Goal: Transaction & Acquisition: Purchase product/service

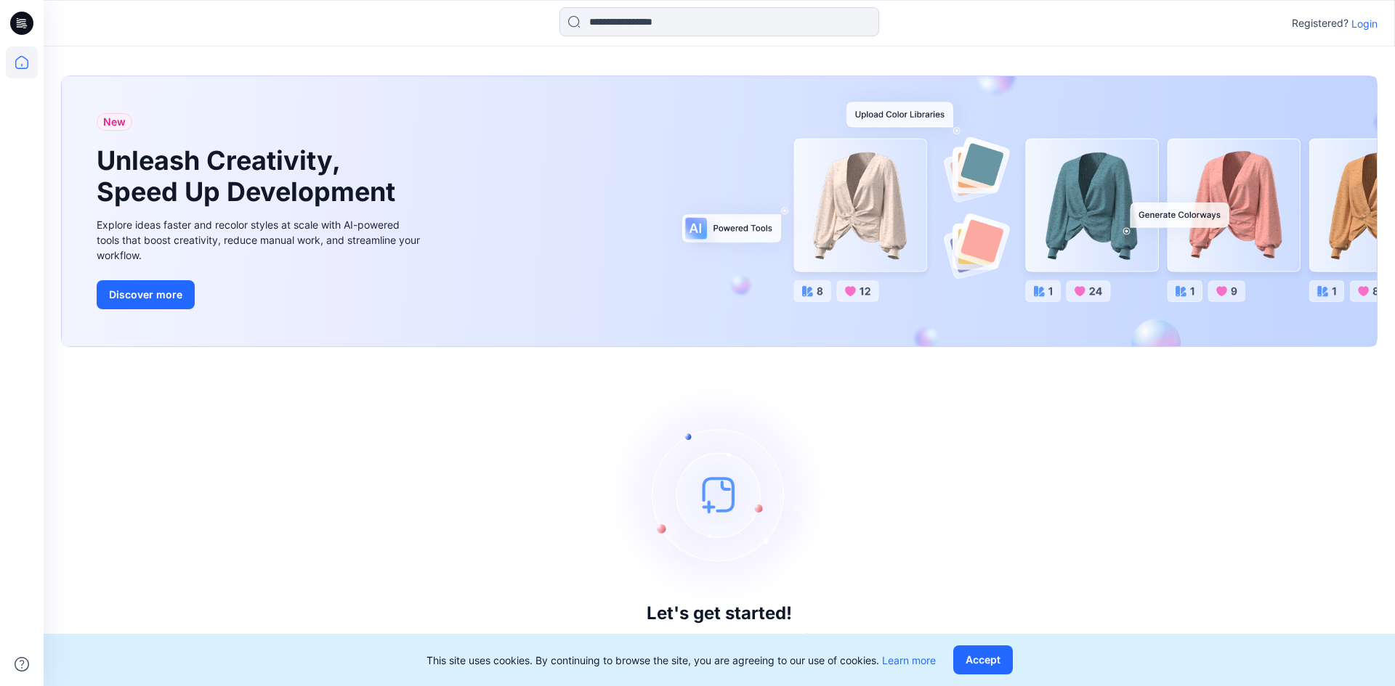
click at [1362, 25] on p "Login" at bounding box center [1364, 23] width 26 height 15
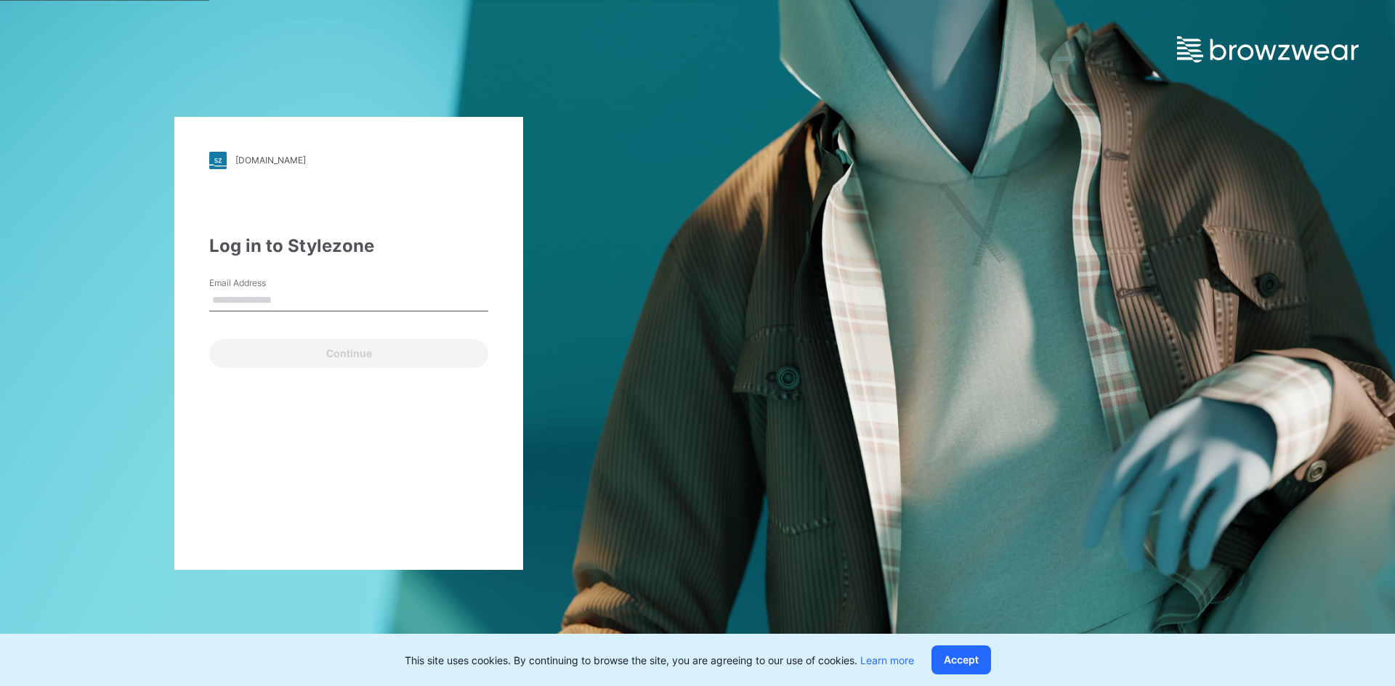
type input "**********"
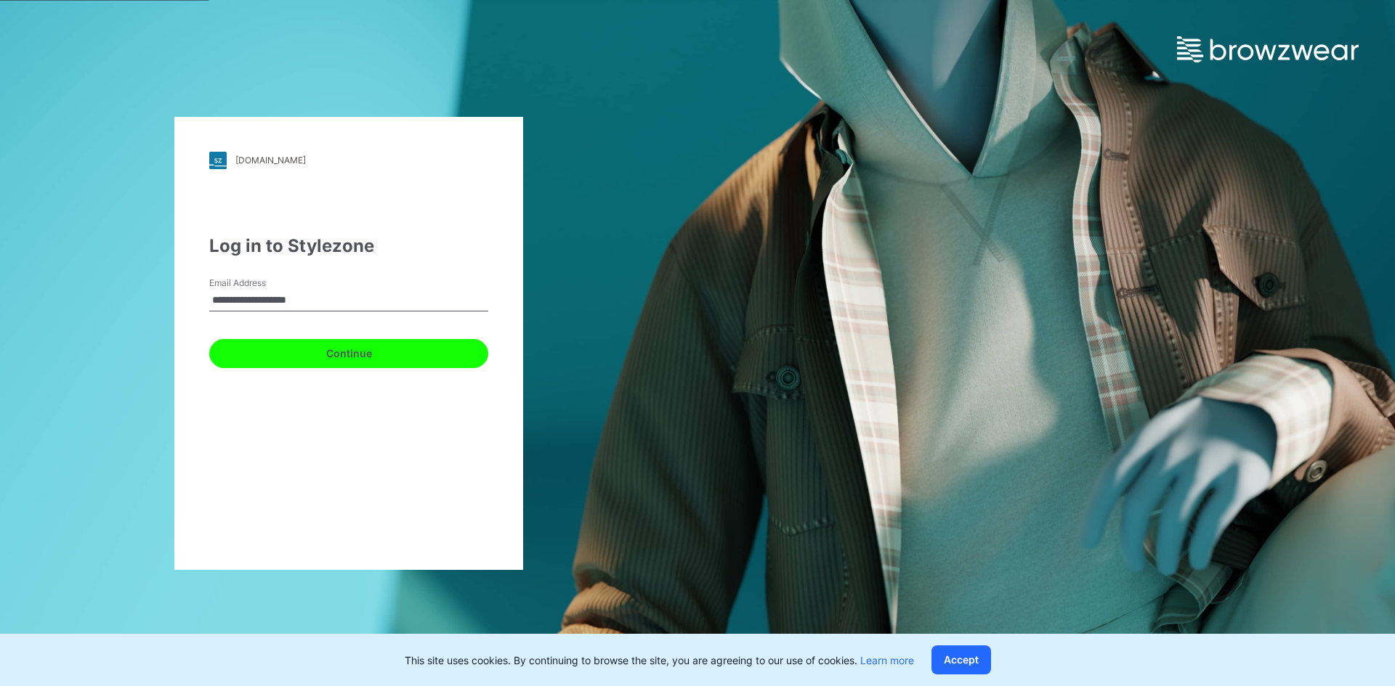
click at [394, 346] on button "Continue" at bounding box center [348, 353] width 279 height 29
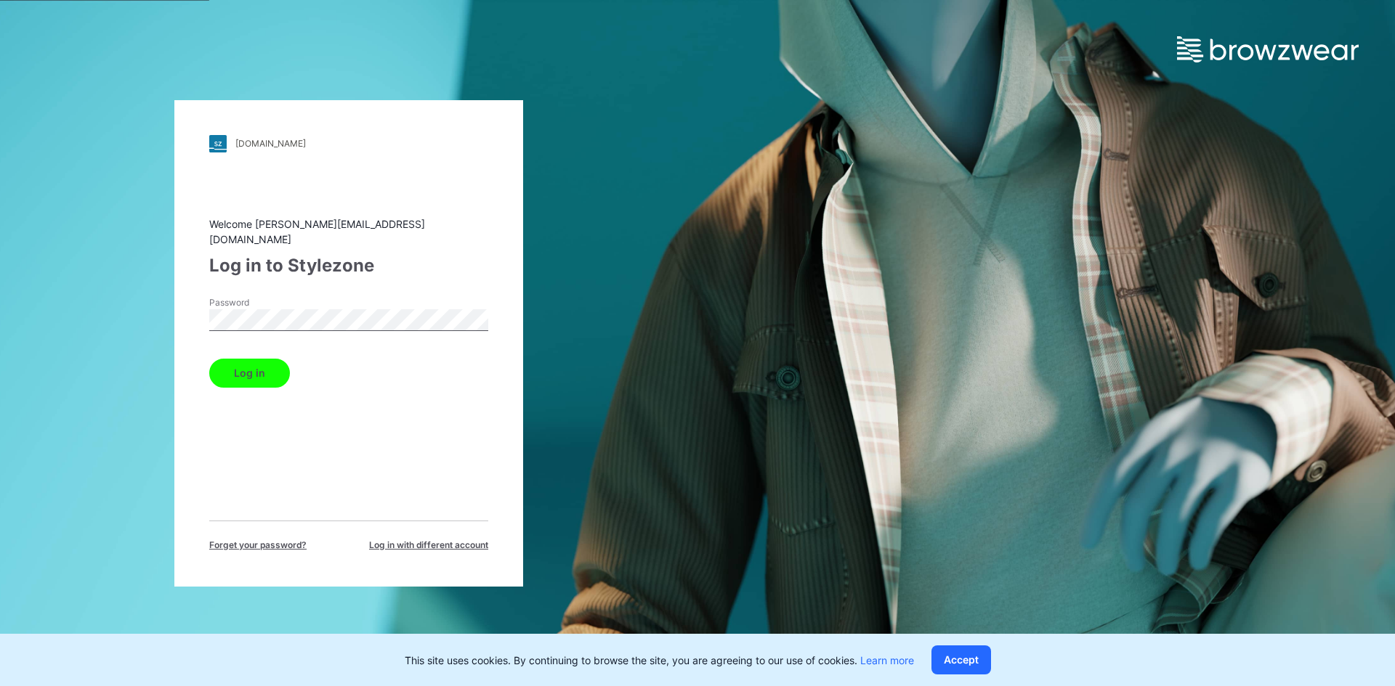
click at [248, 370] on button "Log in" at bounding box center [249, 373] width 81 height 29
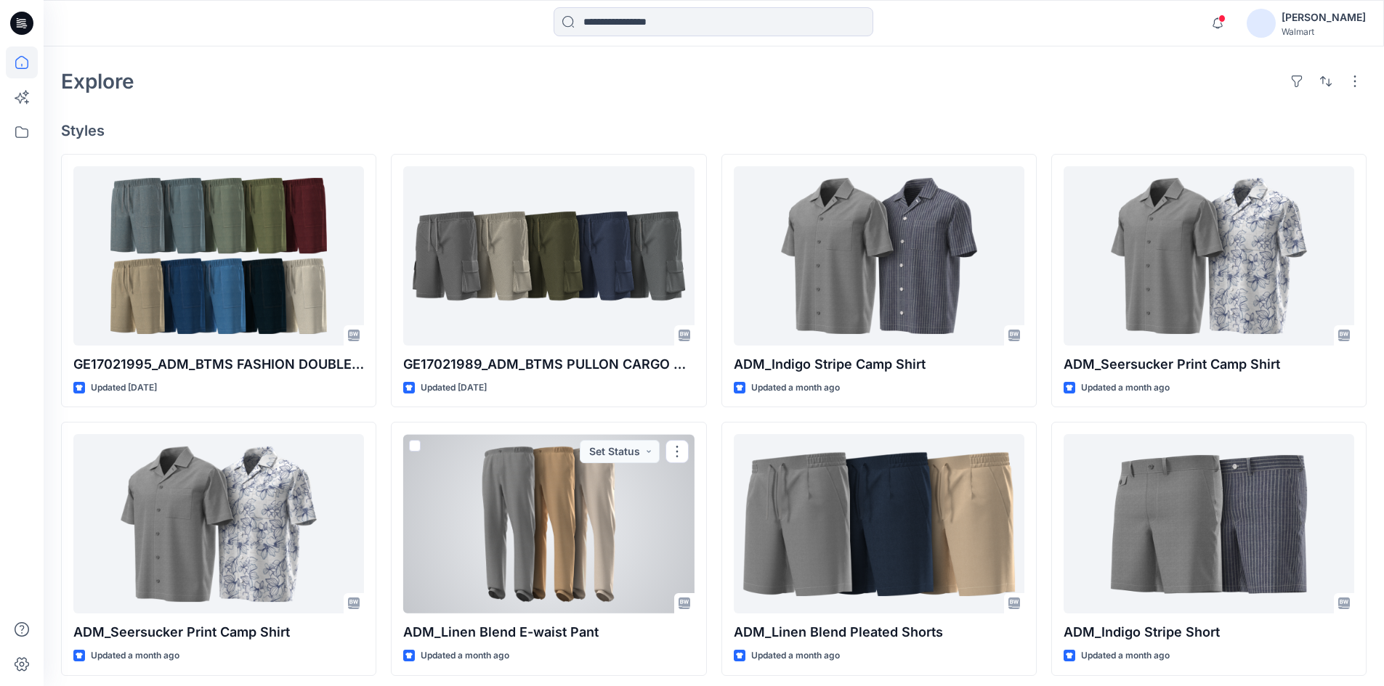
scroll to position [167, 0]
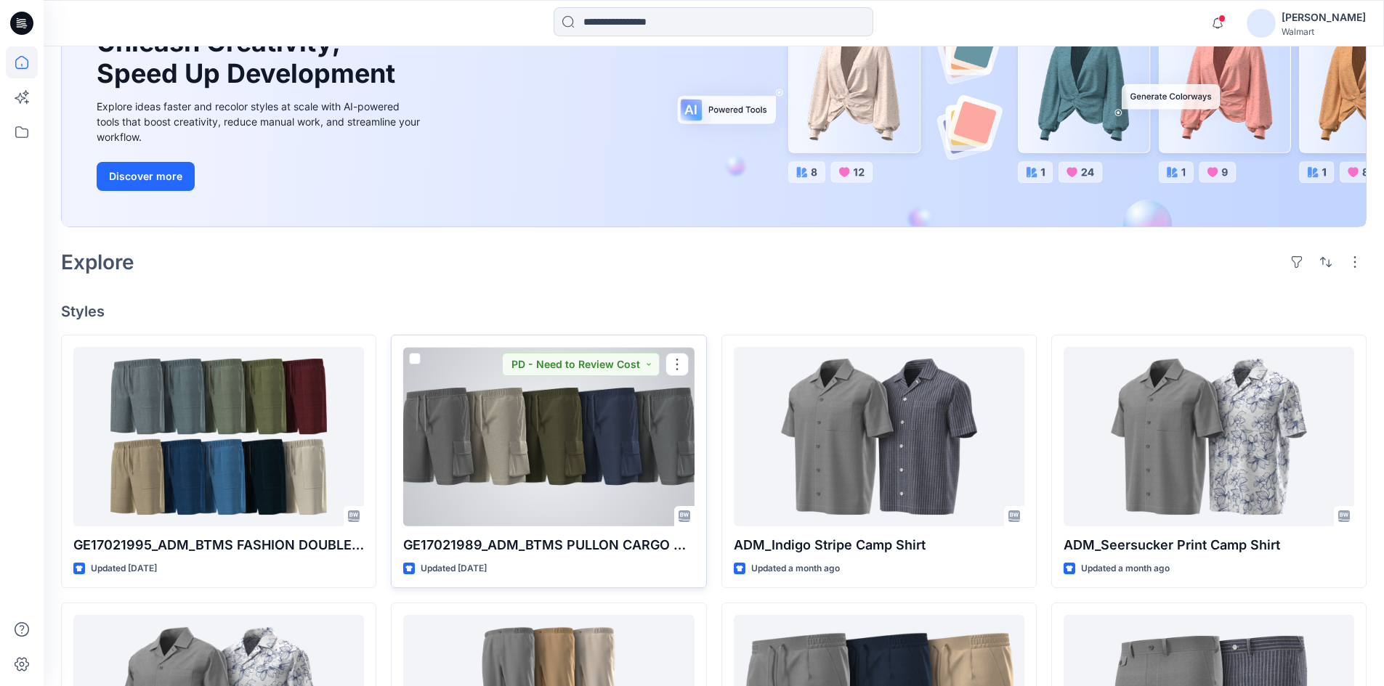
click at [535, 449] on div at bounding box center [548, 436] width 291 height 179
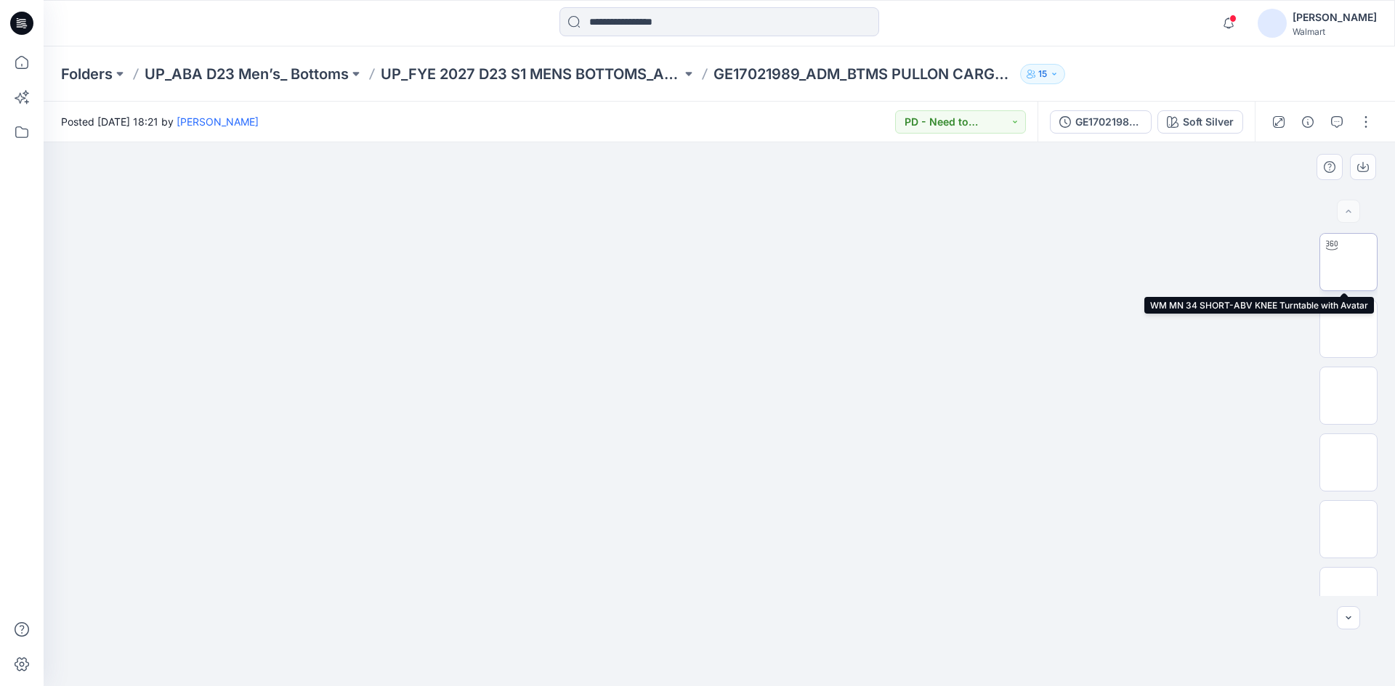
click at [1348, 262] on img at bounding box center [1348, 262] width 0 height 0
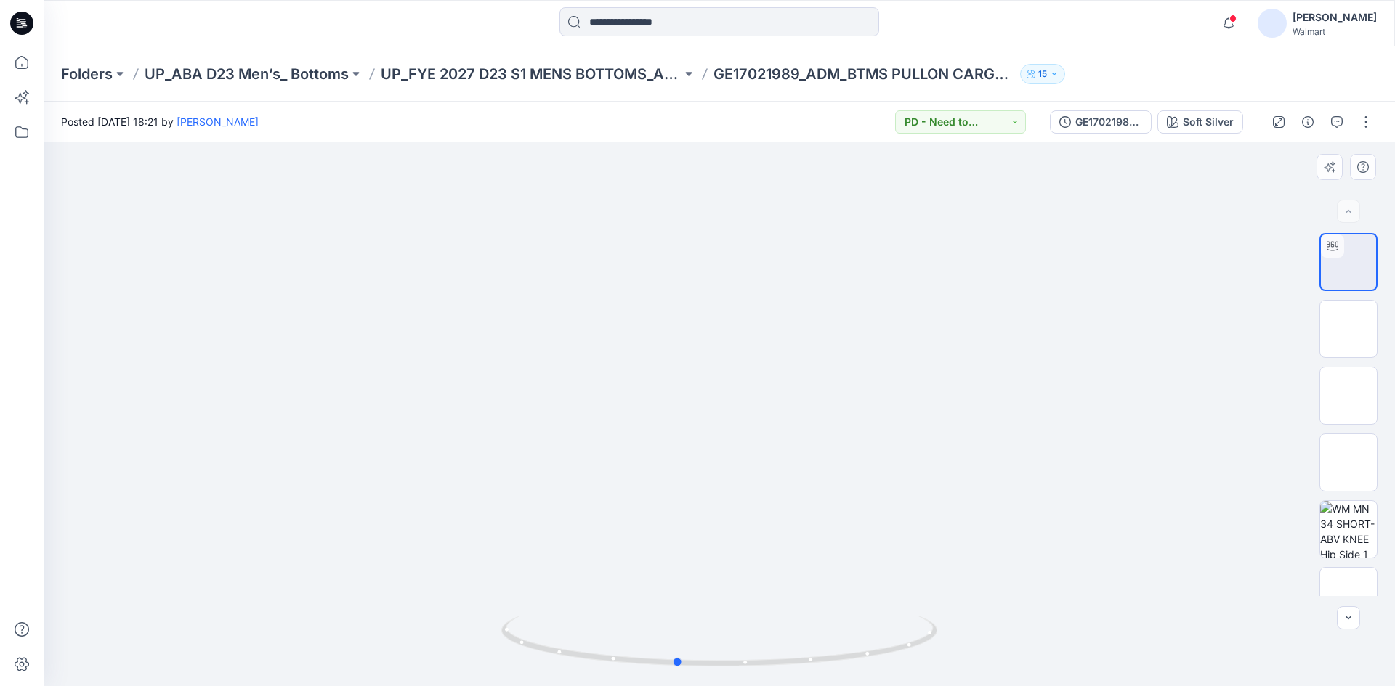
drag, startPoint x: 725, startPoint y: 665, endPoint x: 892, endPoint y: 548, distance: 204.3
click at [1101, 593] on div at bounding box center [719, 414] width 1351 height 544
click at [1348, 329] on img at bounding box center [1348, 329] width 0 height 0
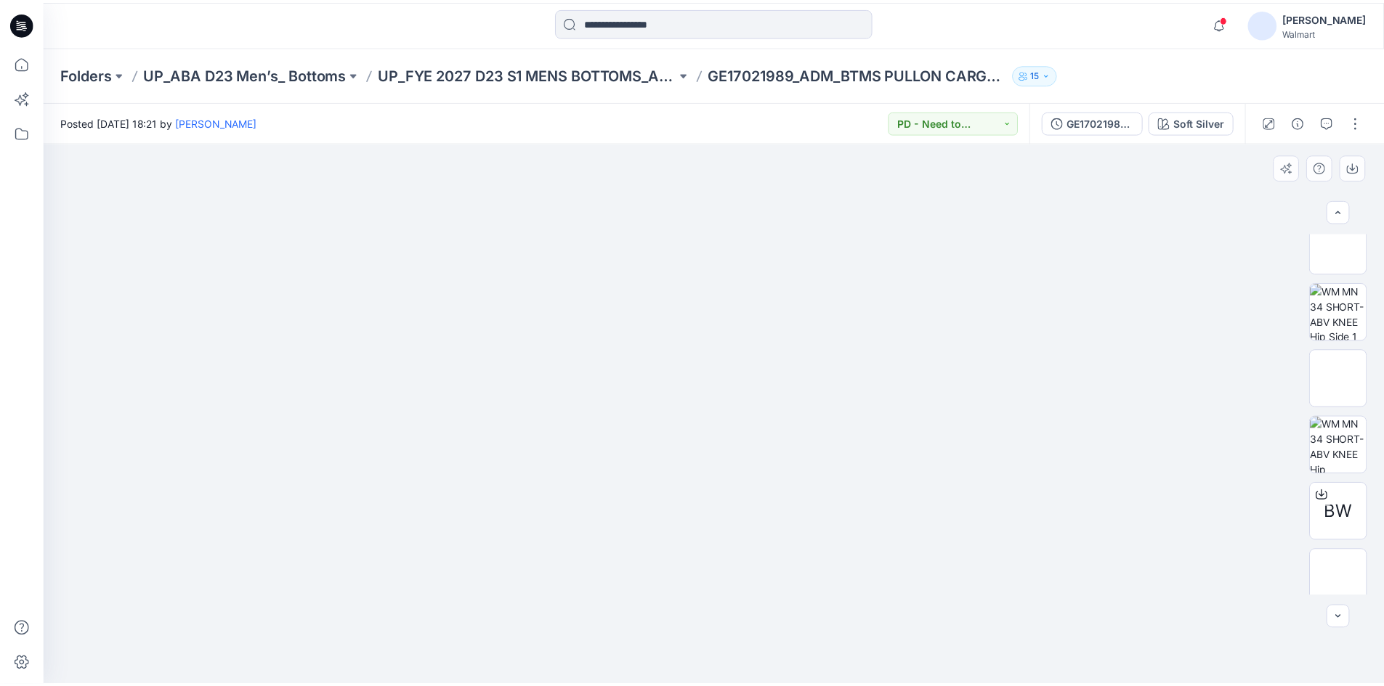
scroll to position [230, 0]
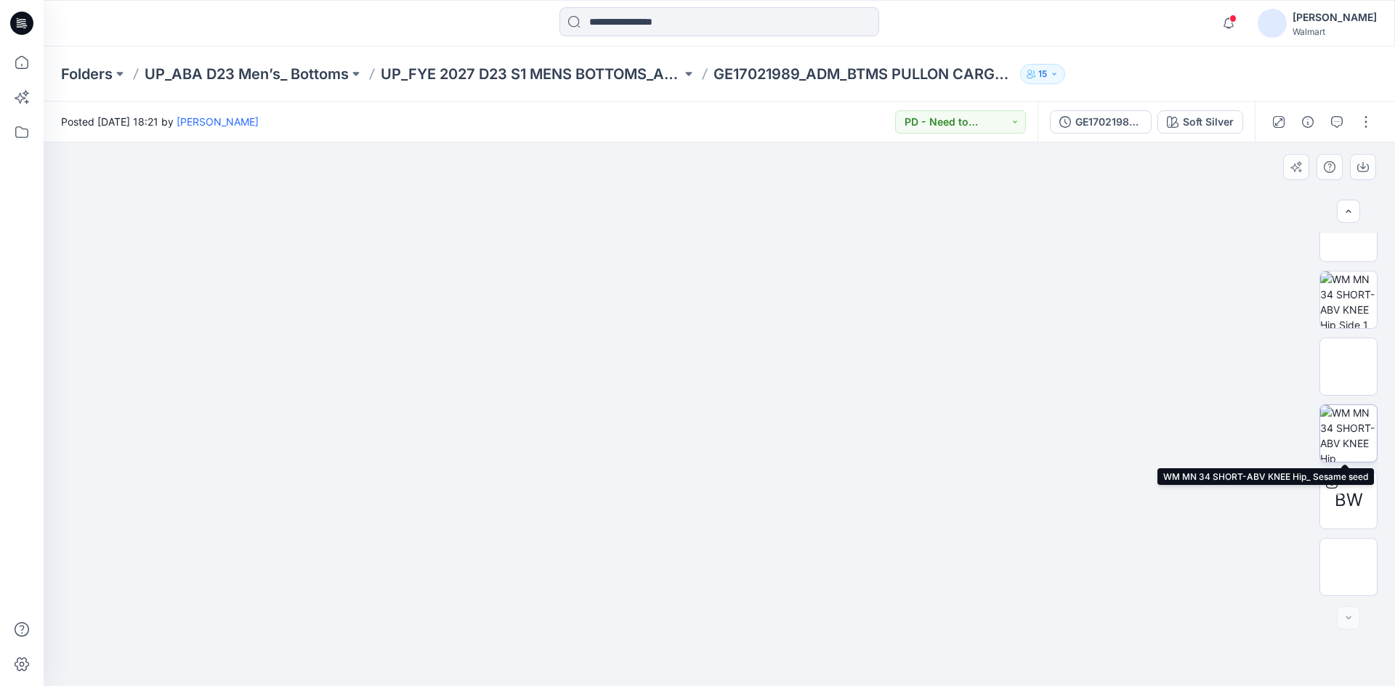
click at [1345, 419] on img at bounding box center [1348, 433] width 57 height 57
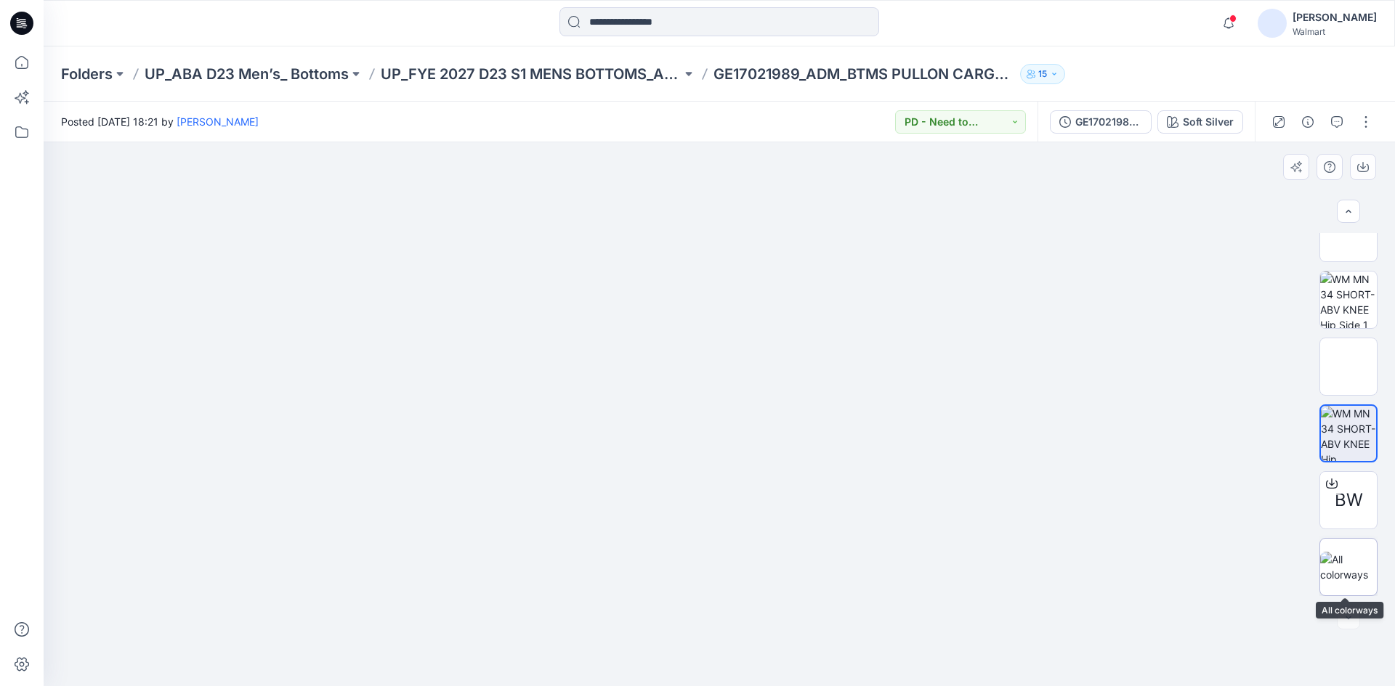
click at [1337, 556] on img at bounding box center [1348, 567] width 57 height 31
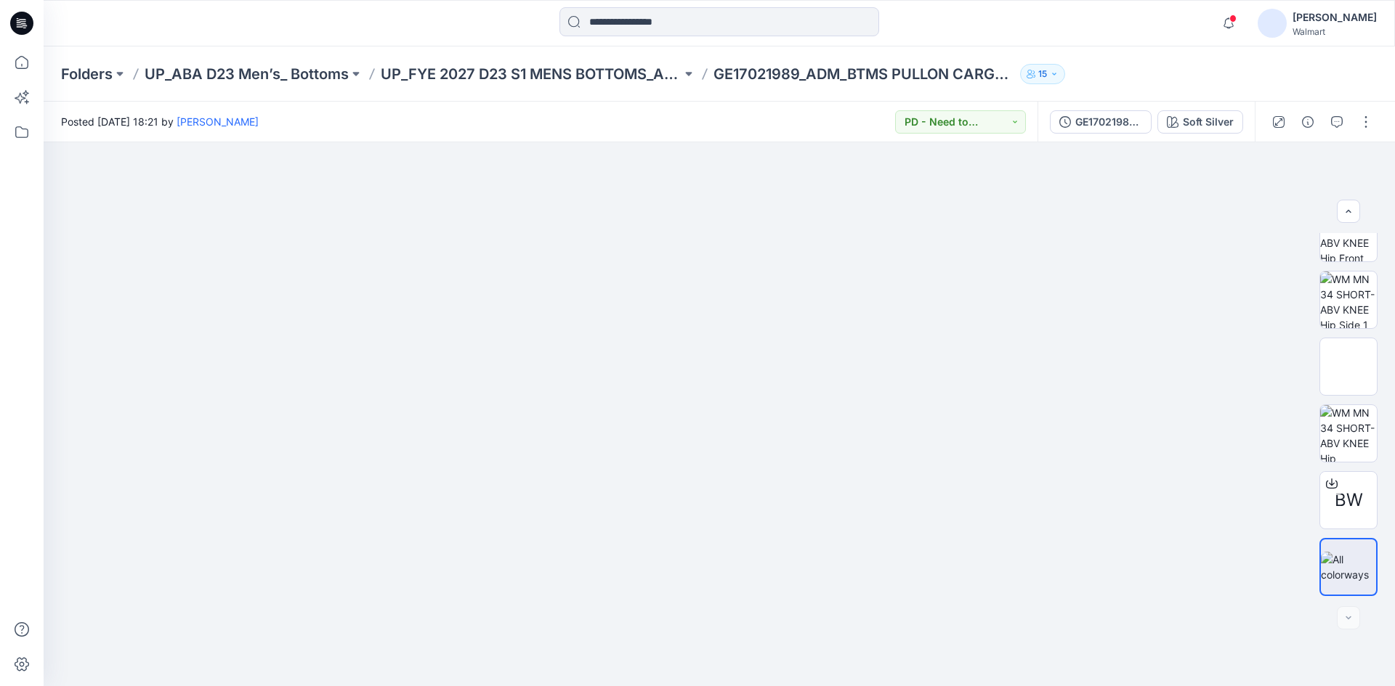
click at [17, 19] on icon at bounding box center [18, 18] width 2 height 1
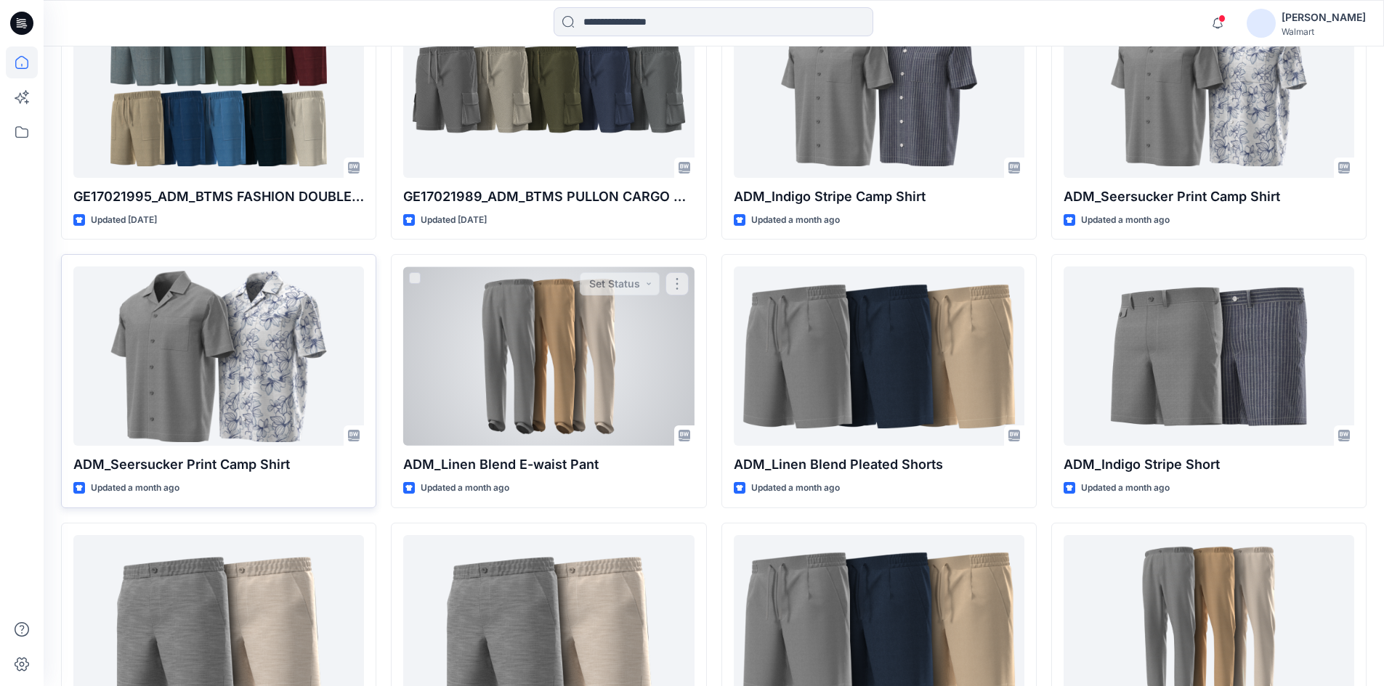
scroll to position [508, 0]
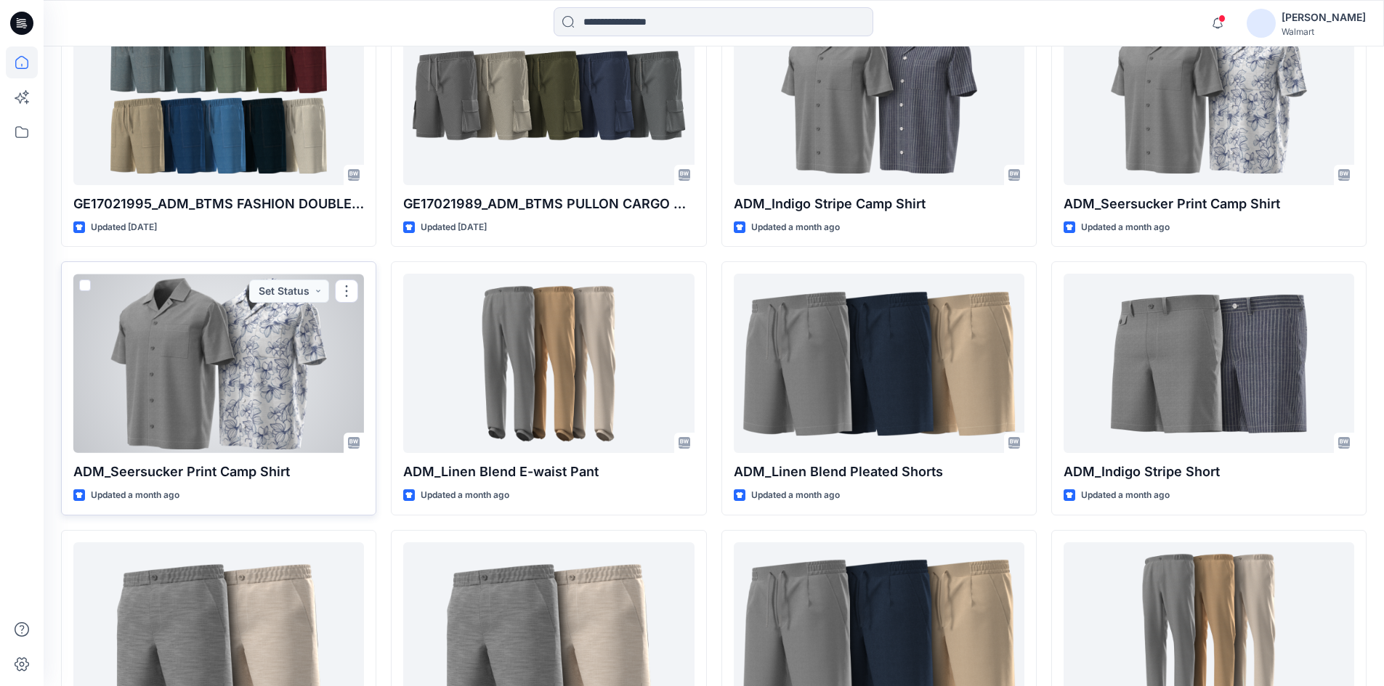
click at [155, 359] on div at bounding box center [218, 363] width 291 height 179
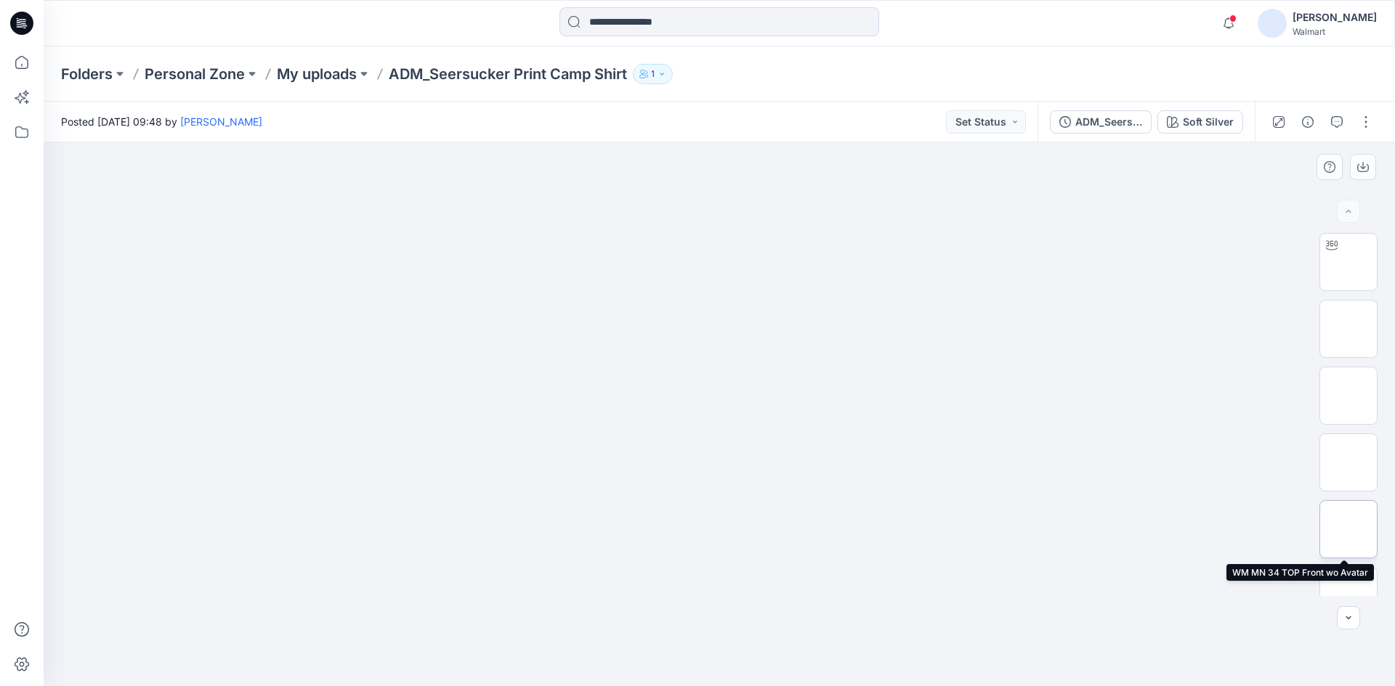
click at [1348, 530] on img at bounding box center [1348, 530] width 0 height 0
drag, startPoint x: 731, startPoint y: 257, endPoint x: 739, endPoint y: 315, distance: 57.9
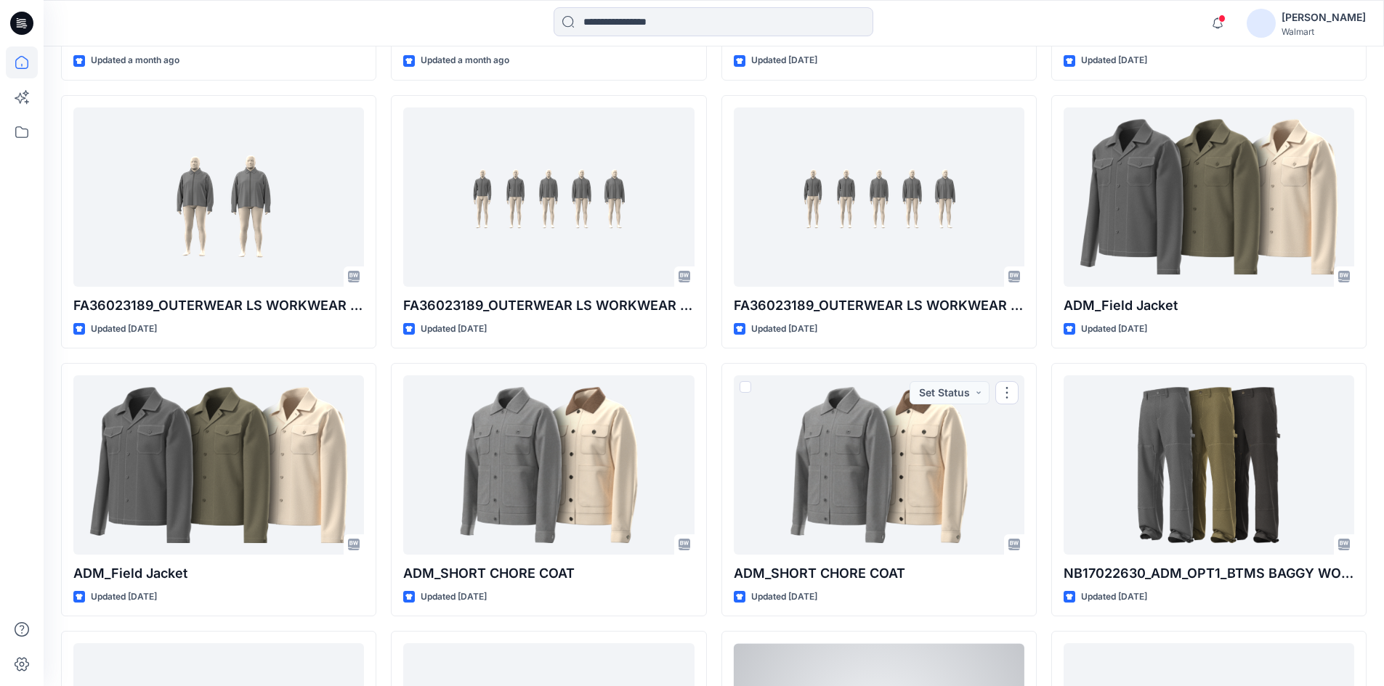
scroll to position [1988, 0]
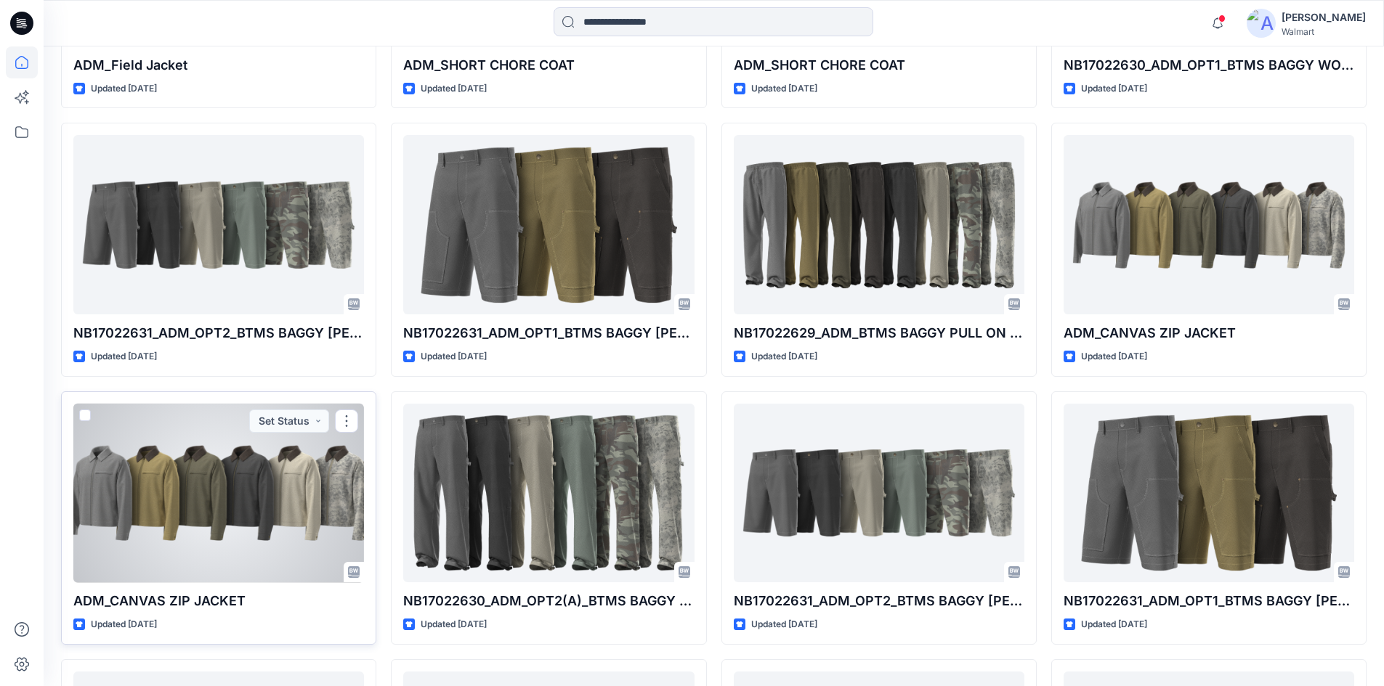
click at [265, 531] on div at bounding box center [218, 493] width 291 height 179
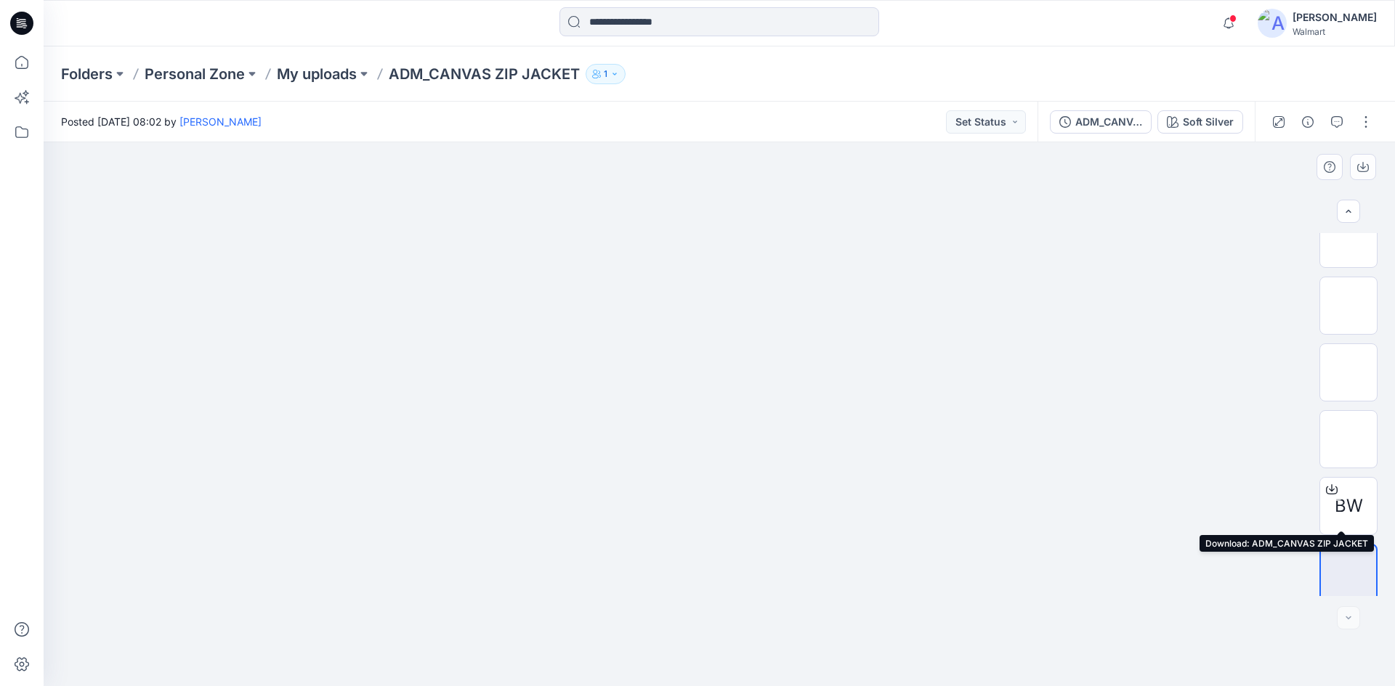
scroll to position [29, 0]
